Goal: Task Accomplishment & Management: Use online tool/utility

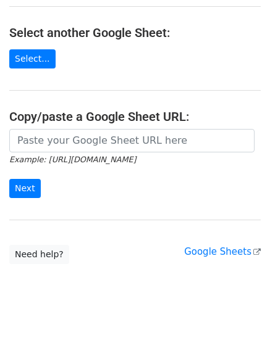
scroll to position [231, 0]
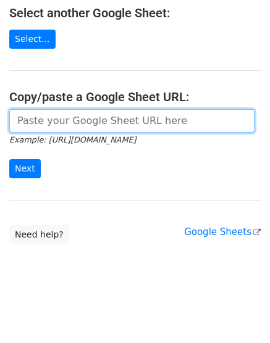
click at [33, 122] on input "url" at bounding box center [131, 120] width 245 height 23
paste input "https://docs.google.com/spreadsheets/d/1J-q_ez_fuGuA2_9gtFVPh_bkJKPrhtNUD-qPgPC…"
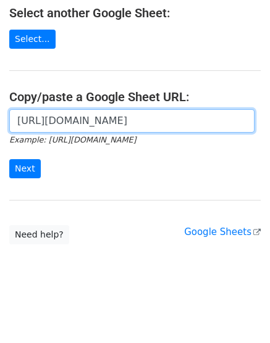
scroll to position [0, 260]
type input "https://docs.google.com/spreadsheets/d/1J-q_ez_fuGuA2_9gtFVPh_bkJKPrhtNUD-qPgPC…"
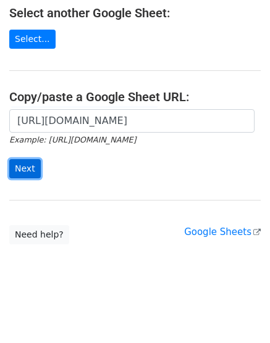
click at [25, 167] on input "Next" at bounding box center [24, 168] width 31 height 19
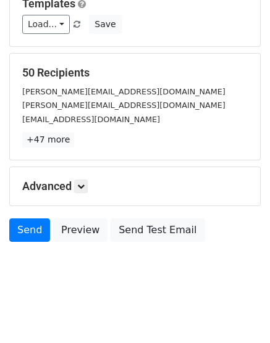
scroll to position [133, 0]
click at [28, 229] on link "Send" at bounding box center [29, 229] width 41 height 23
